Goal: Check status: Check status

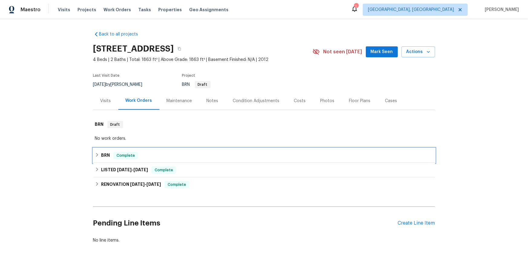
click at [102, 159] on div "BRN Complete" at bounding box center [264, 155] width 338 height 7
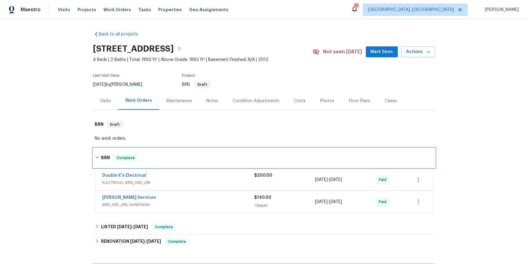
scroll to position [48, 0]
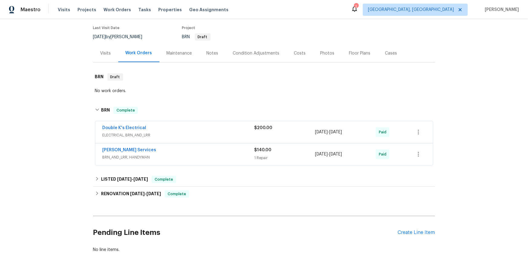
click at [107, 62] on div "Visits" at bounding box center [105, 53] width 25 height 18
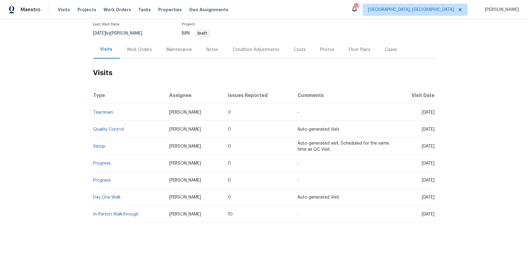
scroll to position [84, 0]
click at [107, 110] on link "Teardown" at bounding box center [104, 112] width 20 height 4
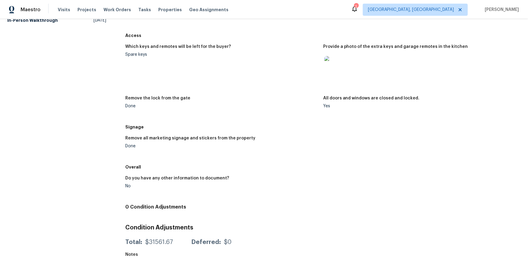
scroll to position [188, 0]
click at [333, 84] on figure "Provide a photo of the extra keys and garage remotes in the kitchen" at bounding box center [422, 67] width 198 height 44
click at [335, 71] on img at bounding box center [334, 65] width 19 height 19
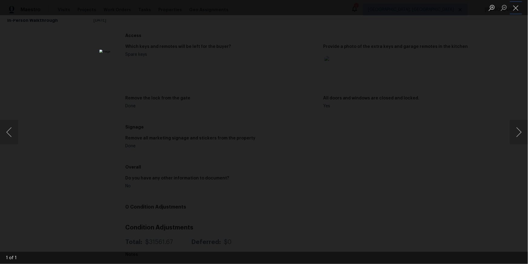
drag, startPoint x: 516, startPoint y: 5, endPoint x: 520, endPoint y: 16, distance: 12.1
click at [516, 5] on button "Close lightbox" at bounding box center [516, 7] width 12 height 11
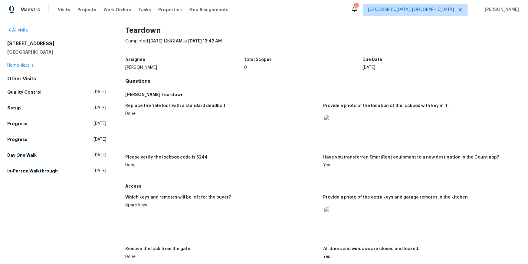
scroll to position [0, 0]
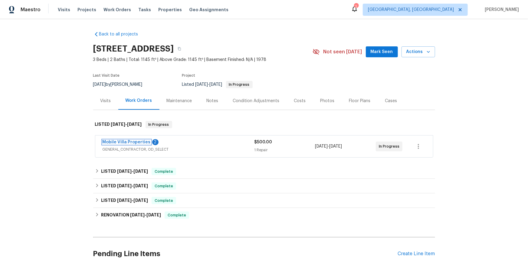
click at [134, 144] on link "Mobile Villa Properties" at bounding box center [127, 142] width 48 height 4
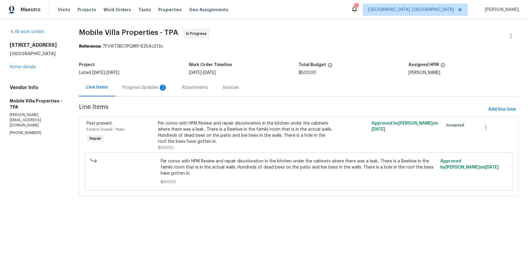
click at [157, 91] on div "Progress Updates 2" at bounding box center [145, 87] width 45 height 6
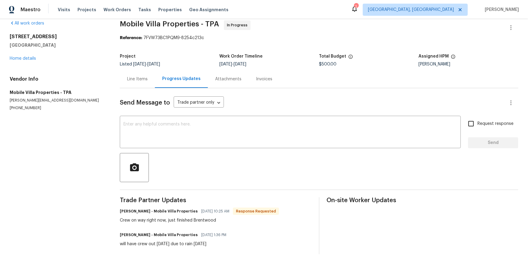
scroll to position [55, 0]
click at [144, 76] on div "Line Items" at bounding box center [137, 79] width 21 height 6
